Goal: Task Accomplishment & Management: Use online tool/utility

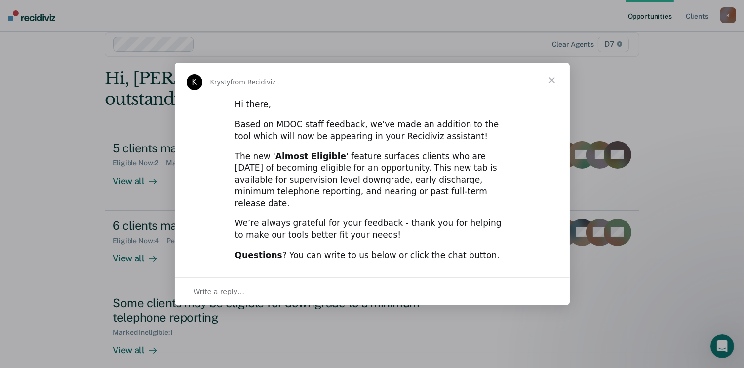
scroll to position [16, 0]
click at [550, 90] on span "Close" at bounding box center [552, 81] width 36 height 36
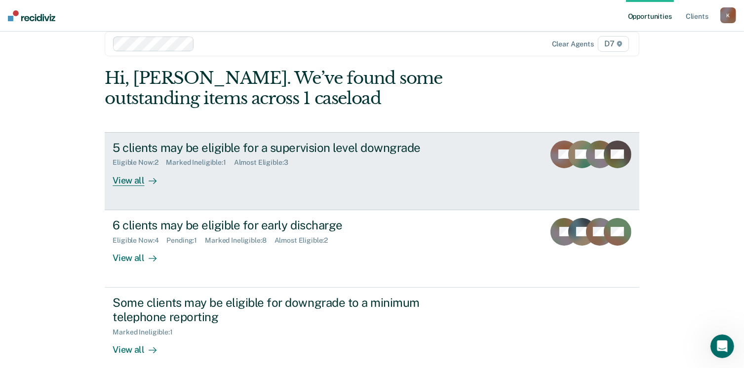
click at [445, 169] on div "5 clients may be eligible for a supervision level downgrade Eligible Now : 2 Ma…" at bounding box center [298, 163] width 370 height 45
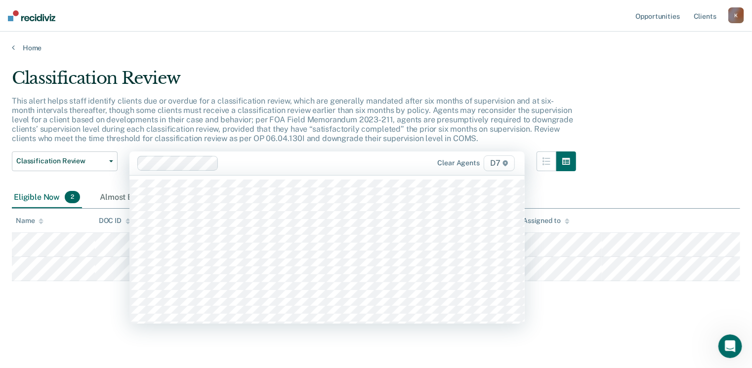
click at [445, 171] on div "Clear agents D7" at bounding box center [326, 164] width 395 height 24
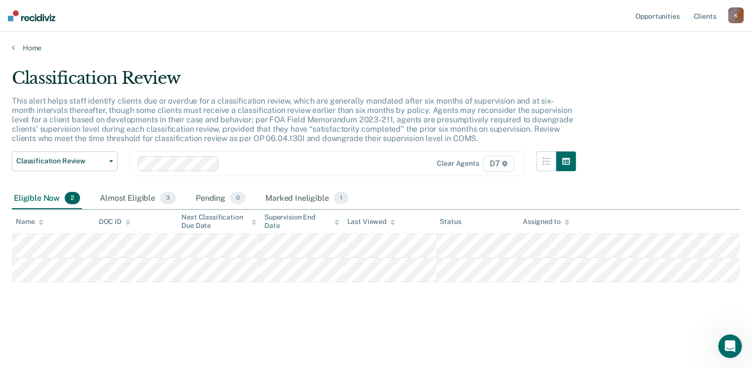
click at [79, 315] on div "Classification Review This alert helps staff identify clients due or overdue fo…" at bounding box center [376, 197] width 728 height 258
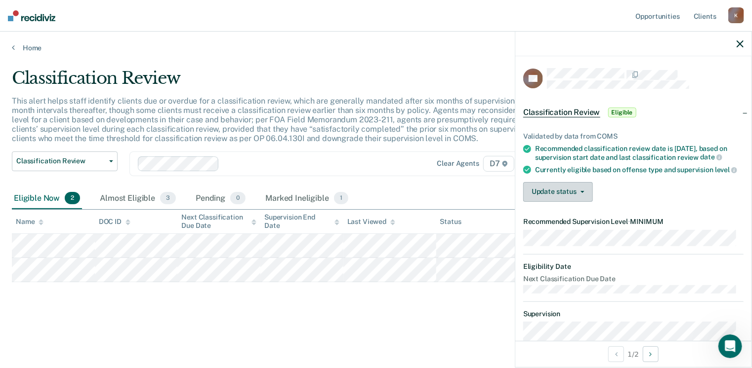
click at [571, 190] on button "Update status" at bounding box center [558, 192] width 70 height 20
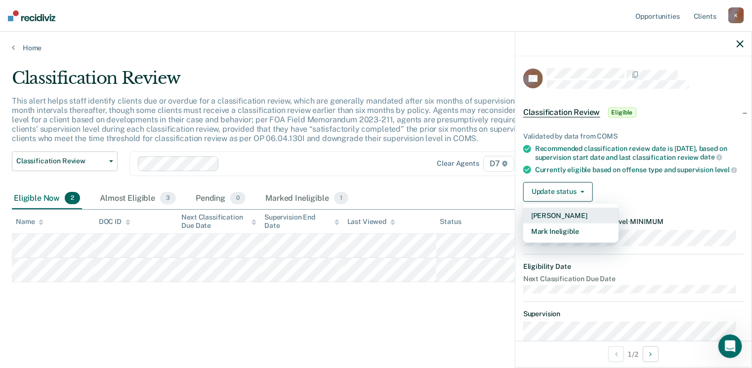
click at [561, 224] on button "[PERSON_NAME]" at bounding box center [570, 216] width 95 height 16
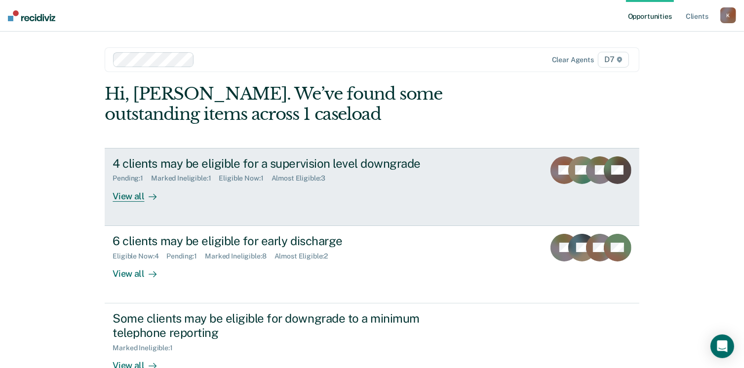
click at [127, 194] on div "View all" at bounding box center [140, 192] width 55 height 19
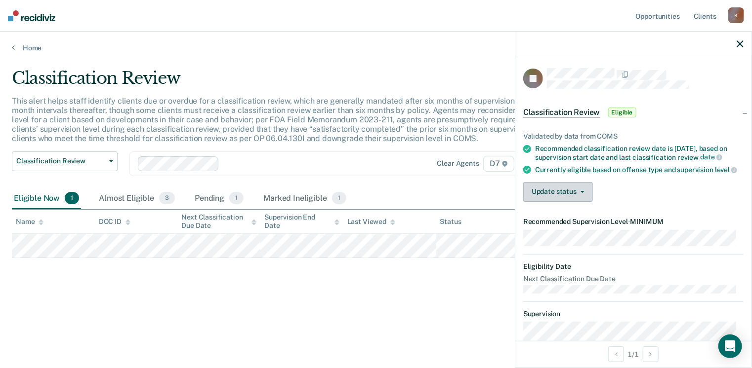
click at [551, 202] on button "Update status" at bounding box center [558, 192] width 70 height 20
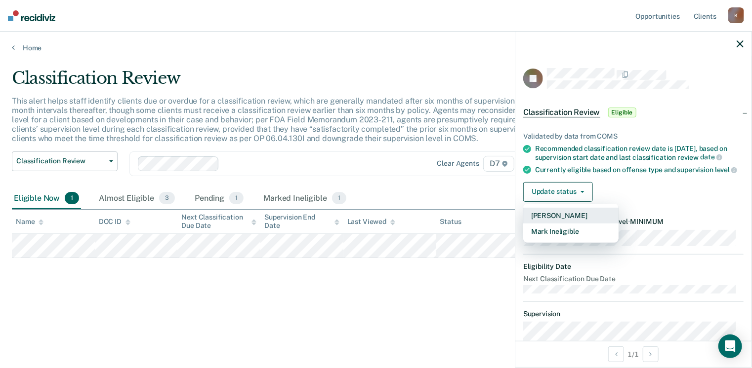
click at [565, 224] on button "[PERSON_NAME]" at bounding box center [570, 216] width 95 height 16
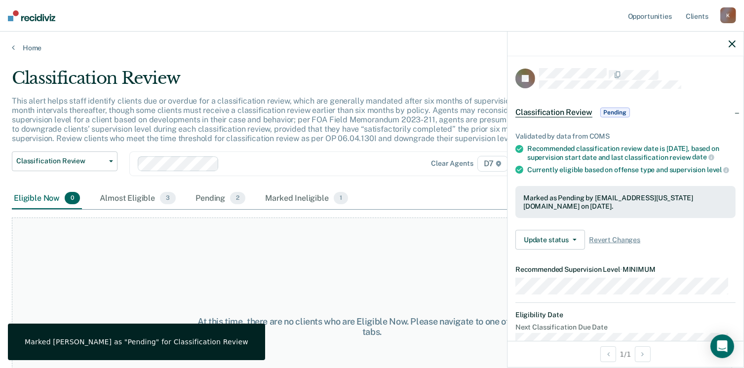
click at [731, 39] on div at bounding box center [626, 44] width 236 height 25
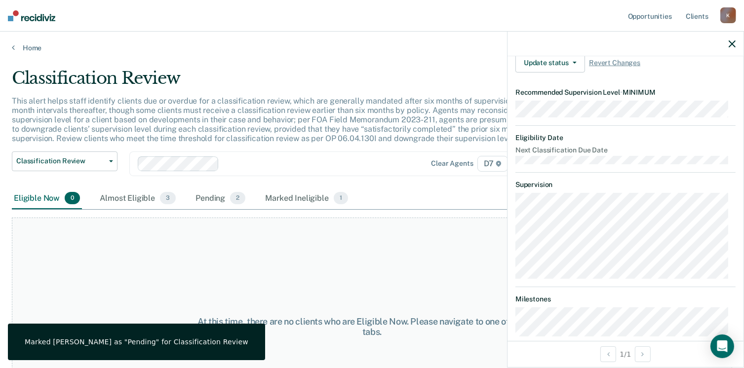
scroll to position [178, 0]
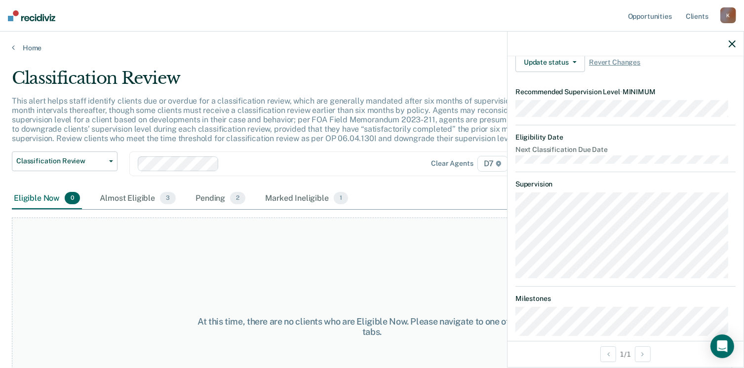
click at [733, 44] on icon "button" at bounding box center [732, 43] width 7 height 7
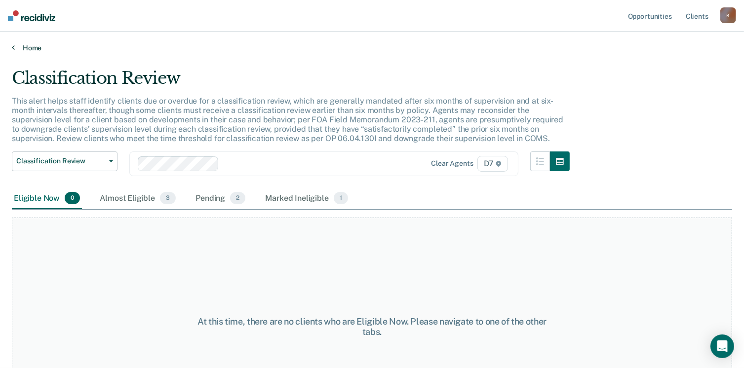
click at [20, 48] on link "Home" at bounding box center [372, 47] width 720 height 9
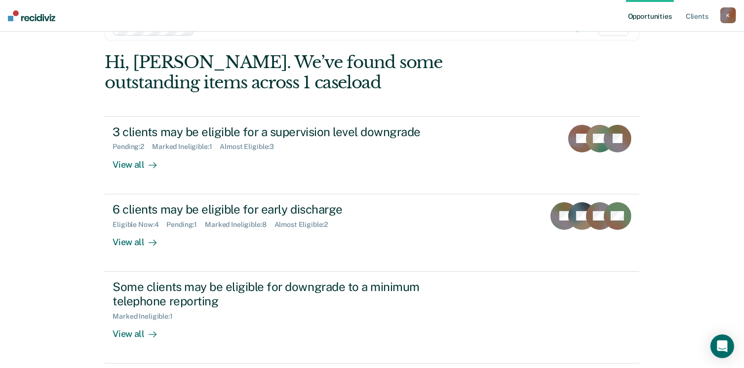
scroll to position [66, 0]
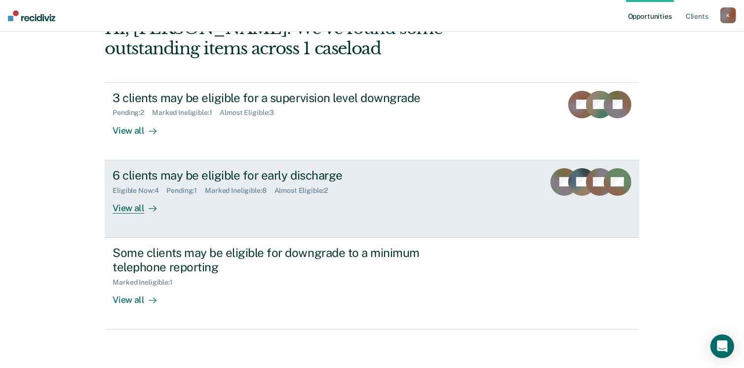
click at [136, 208] on div "View all" at bounding box center [140, 204] width 55 height 19
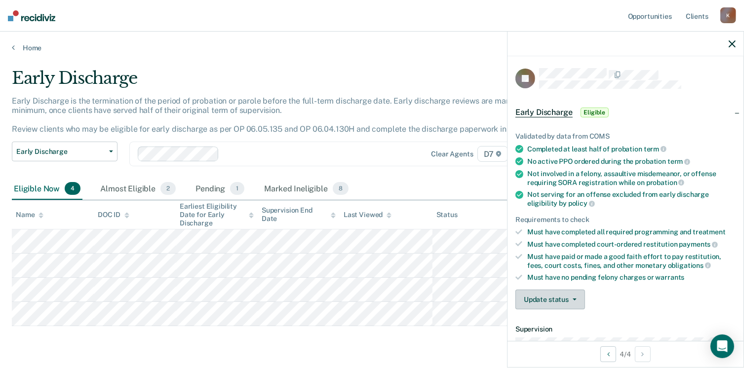
click at [575, 301] on button "Update status" at bounding box center [551, 300] width 70 height 20
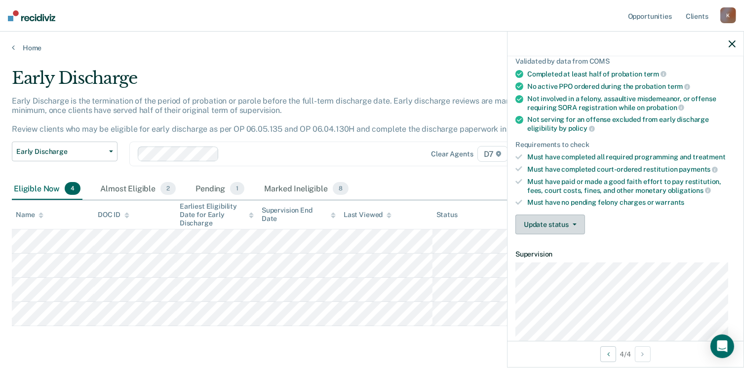
scroll to position [101, 0]
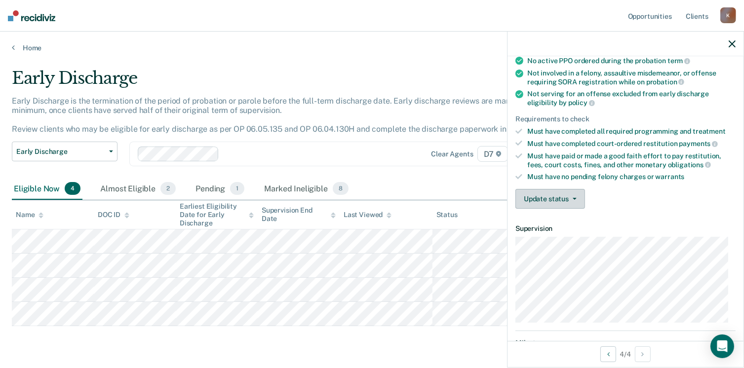
click at [569, 200] on button "Update status" at bounding box center [551, 199] width 70 height 20
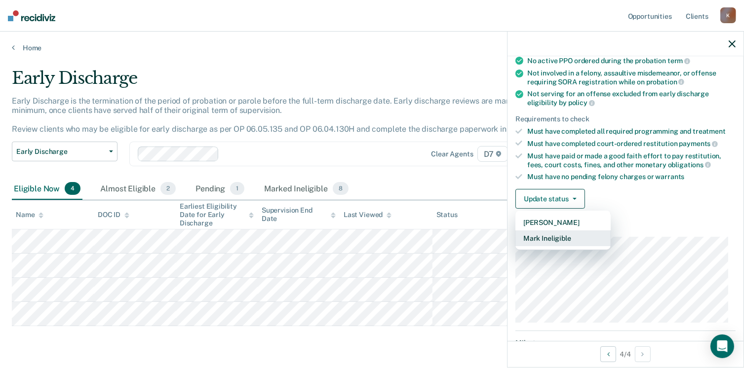
click at [557, 234] on button "Mark Ineligible" at bounding box center [563, 239] width 95 height 16
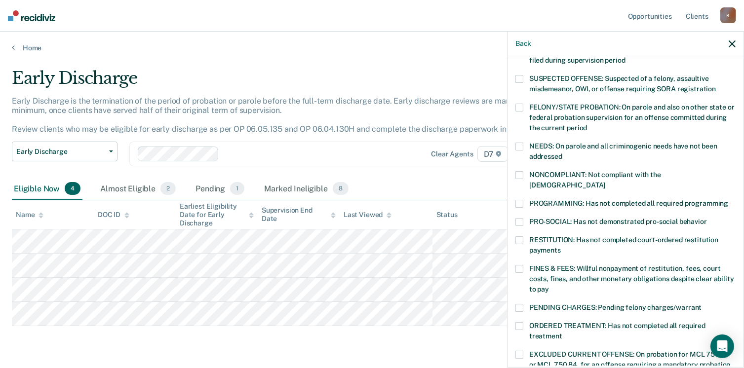
scroll to position [87, 0]
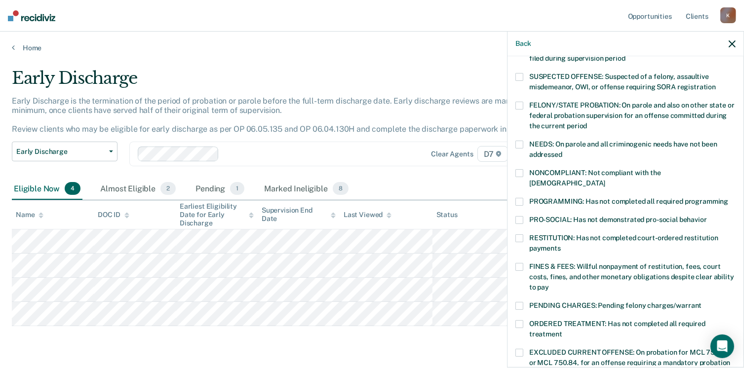
click at [518, 185] on div "NONCOMPLIANT: Not compliant with the order of supervision" at bounding box center [626, 183] width 220 height 29
click at [517, 175] on span at bounding box center [520, 173] width 8 height 8
click at [520, 198] on span at bounding box center [520, 202] width 8 height 8
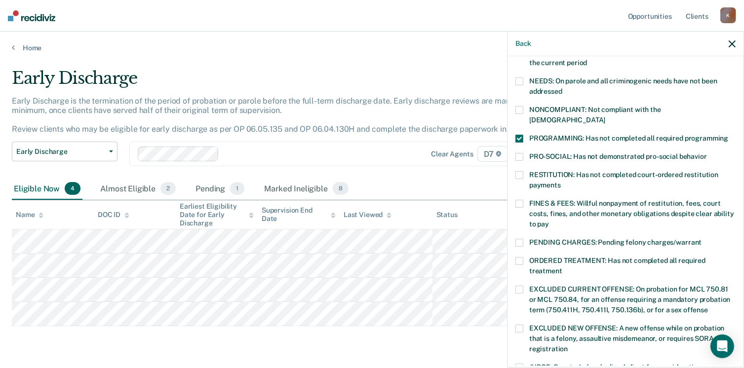
scroll to position [152, 0]
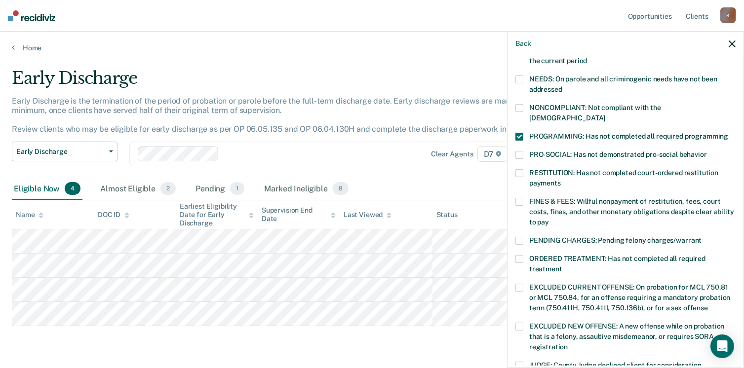
click at [520, 198] on span at bounding box center [520, 202] width 8 height 8
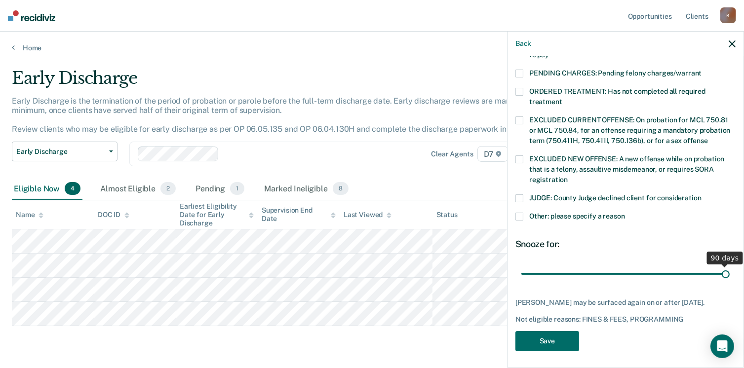
drag, startPoint x: 590, startPoint y: 263, endPoint x: 755, endPoint y: 244, distance: 165.5
type input "90"
click at [730, 266] on input "range" at bounding box center [625, 274] width 208 height 17
click at [550, 340] on button "Save" at bounding box center [548, 341] width 64 height 20
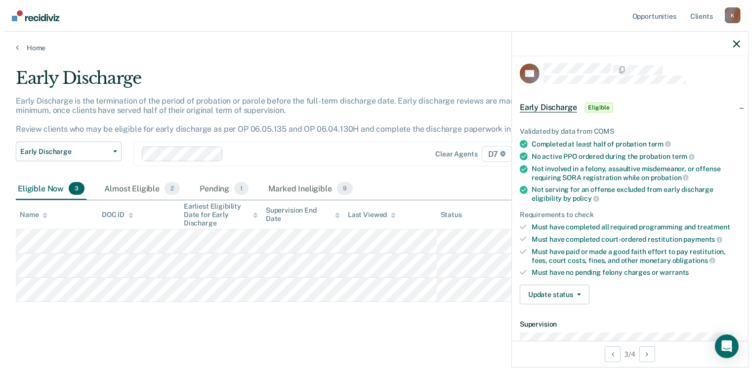
scroll to position [0, 0]
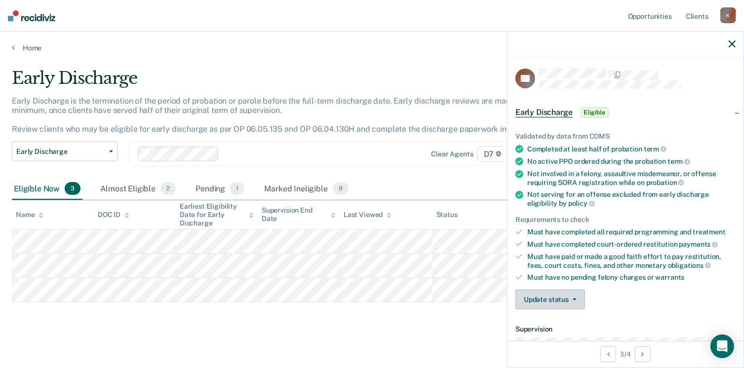
click at [560, 291] on button "Update status" at bounding box center [551, 300] width 70 height 20
click at [561, 322] on button "[PERSON_NAME]" at bounding box center [563, 324] width 95 height 16
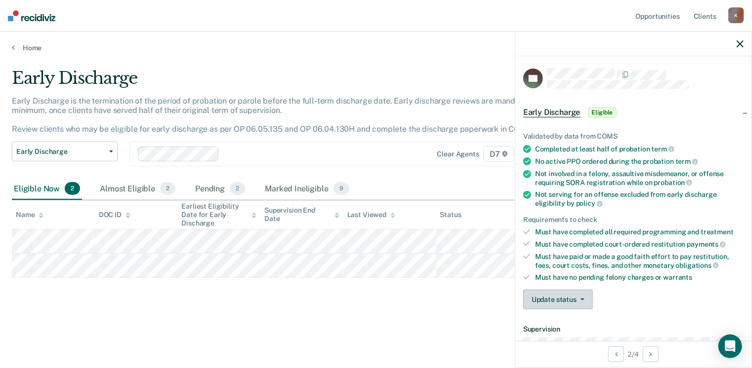
click at [572, 296] on button "Update status" at bounding box center [558, 300] width 70 height 20
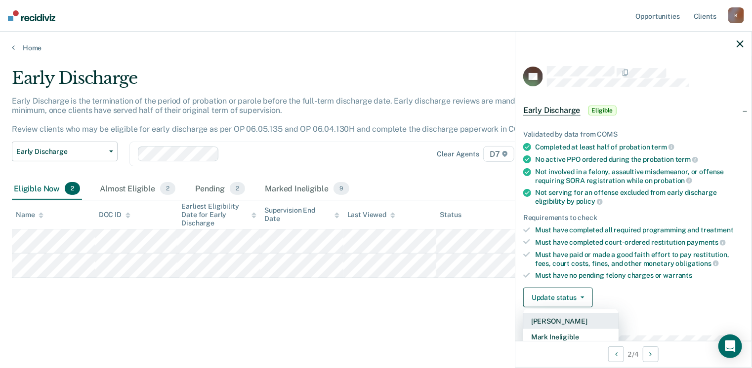
click at [568, 314] on button "[PERSON_NAME]" at bounding box center [570, 322] width 95 height 16
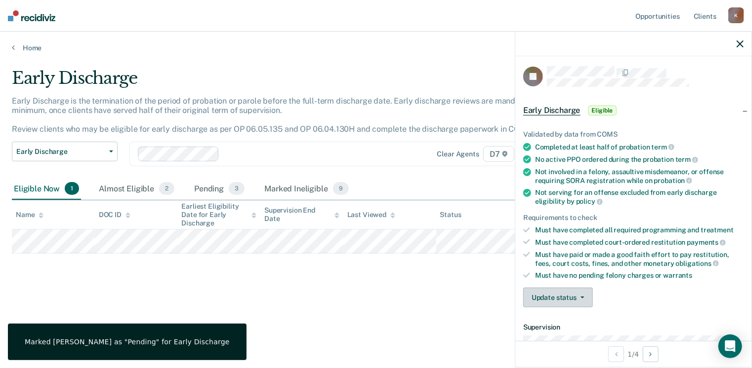
click at [552, 301] on button "Update status" at bounding box center [558, 298] width 70 height 20
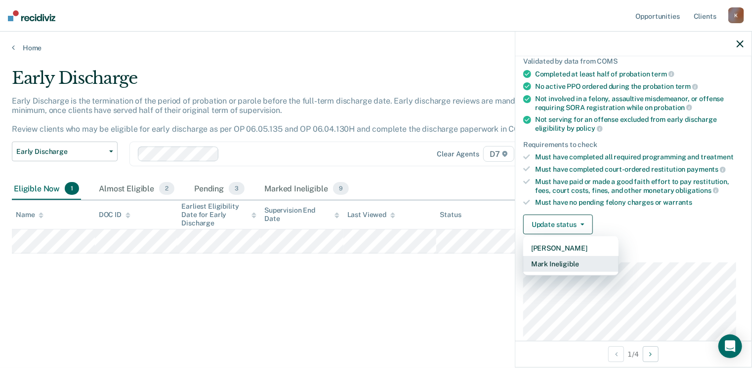
scroll to position [76, 0]
click at [562, 256] on button "Mark Ineligible" at bounding box center [570, 264] width 95 height 16
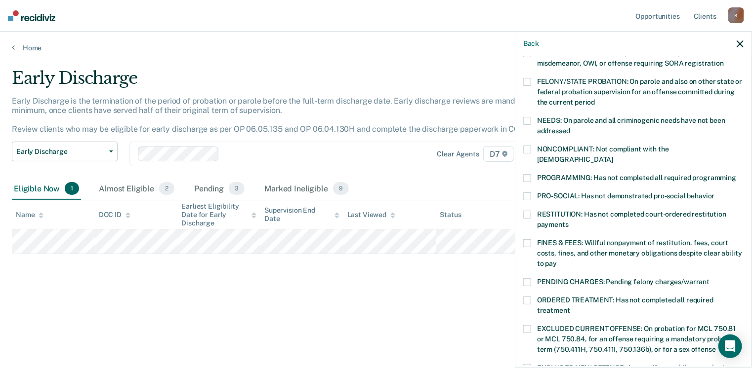
scroll to position [113, 0]
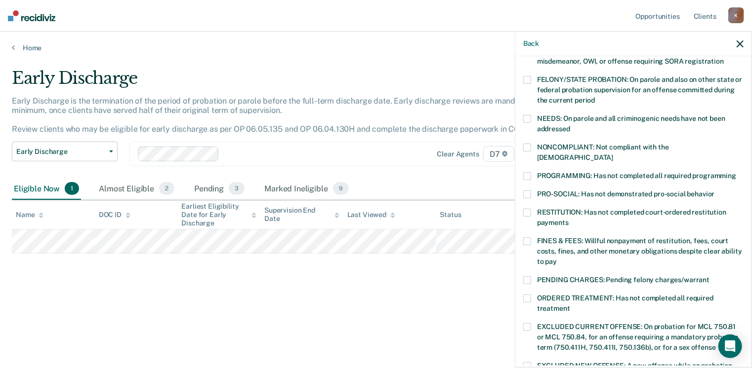
click at [533, 238] on label "FINES & FEES: Willful nonpayment of restitution, fees, court costs, fines, and …" at bounding box center [633, 253] width 220 height 31
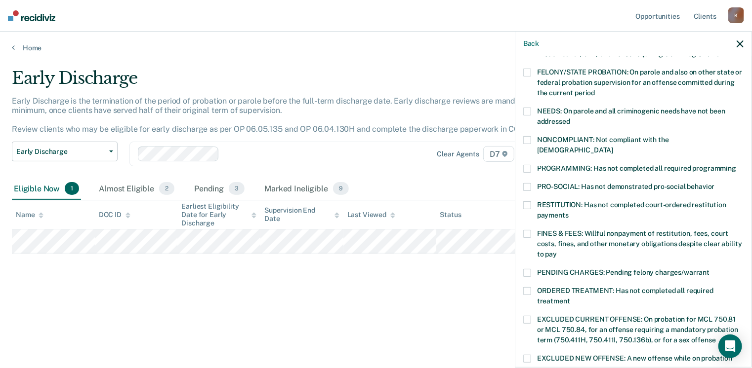
scroll to position [117, 0]
